Goal: Transaction & Acquisition: Purchase product/service

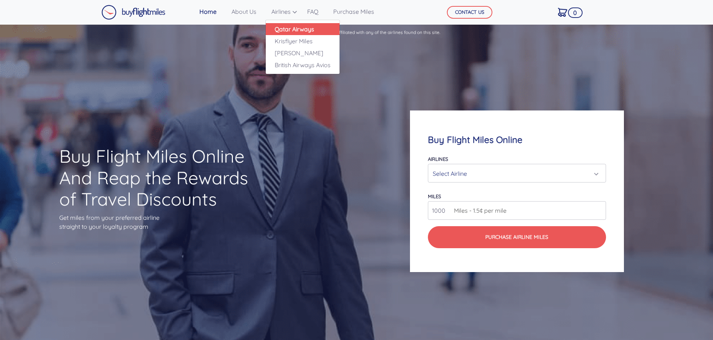
click at [313, 26] on link "Qatar Airways" at bounding box center [303, 29] width 74 height 12
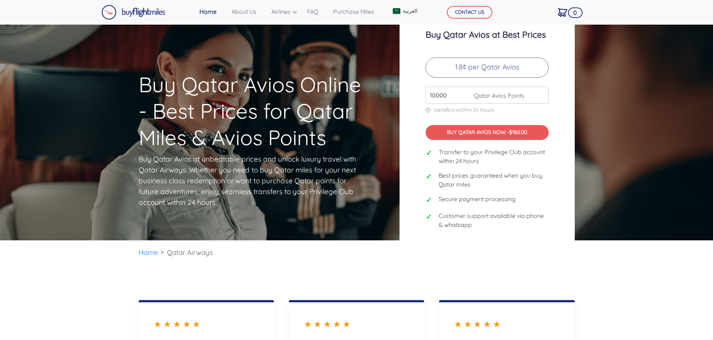
click at [462, 65] on p "1.8¢ per Qatar Avios" at bounding box center [487, 67] width 123 height 20
click at [494, 69] on p "1.8¢ per Qatar Avios" at bounding box center [487, 67] width 123 height 20
click at [496, 98] on span "Qatar Avios Points" at bounding box center [497, 95] width 54 height 9
click at [430, 93] on input "10000" at bounding box center [487, 94] width 123 height 17
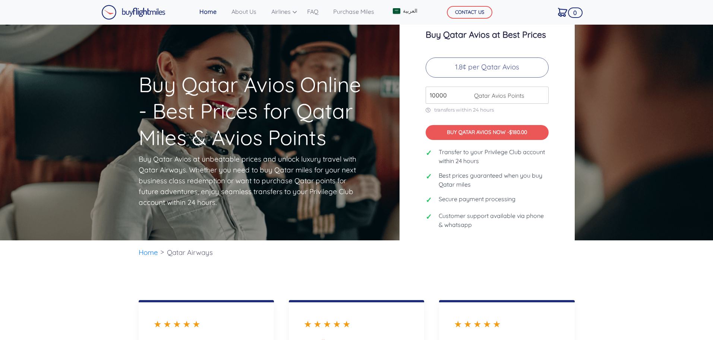
type input "100000"
